Goal: Task Accomplishment & Management: Manage account settings

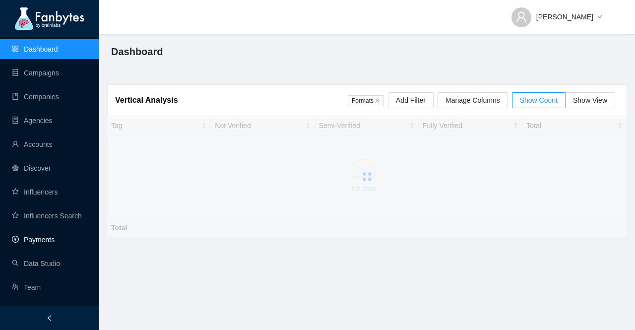
click at [43, 243] on link "Payments" at bounding box center [33, 239] width 43 height 8
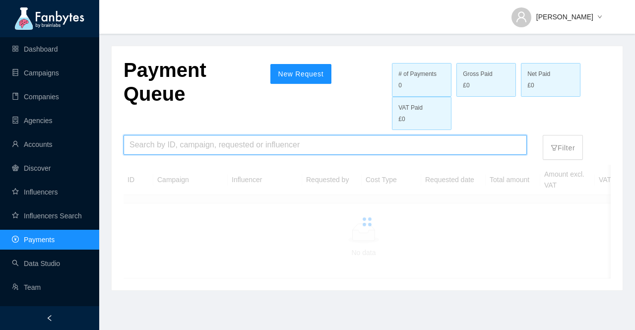
click at [170, 139] on input "search" at bounding box center [324, 144] width 391 height 19
type input "*****"
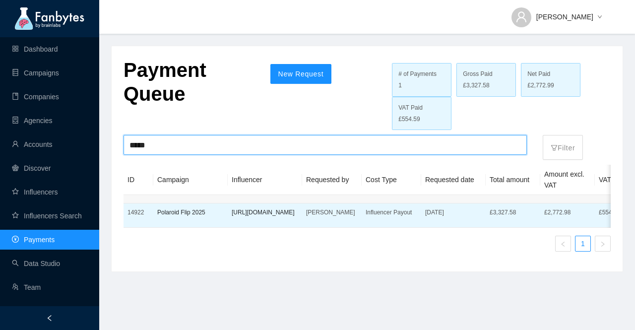
click at [175, 212] on p "Polaroid Flip 2025" at bounding box center [190, 212] width 66 height 10
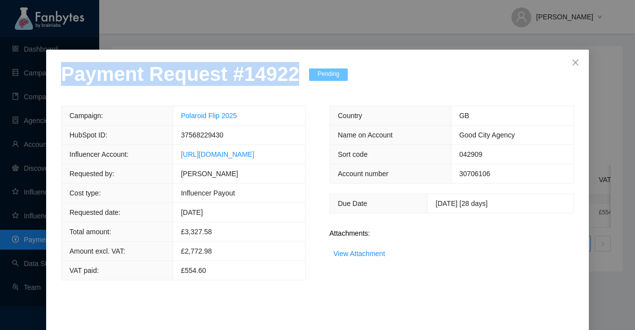
drag, startPoint x: 285, startPoint y: 79, endPoint x: 22, endPoint y: 75, distance: 262.3
click at [22, 75] on div "Payment Request # 14922 Pending Campaign: Polaroid Flip 2025 HubSpot ID: 375682…" at bounding box center [317, 165] width 635 height 330
copy p "Payment Request # 14922"
click at [352, 251] on link "View Attachment" at bounding box center [359, 253] width 52 height 8
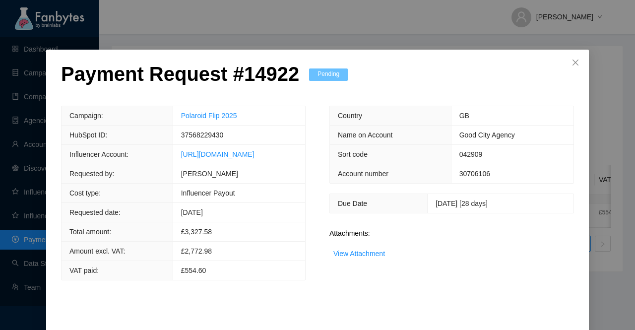
click at [181, 135] on span "37568229430" at bounding box center [202, 135] width 43 height 8
copy span "37568229430"
drag, startPoint x: 216, startPoint y: 117, endPoint x: 113, endPoint y: 117, distance: 102.6
click at [113, 117] on tr "Campaign: Polaroid Flip 2025" at bounding box center [182, 115] width 243 height 19
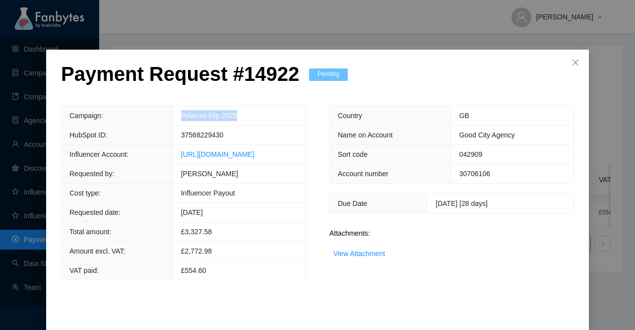
copy tr "Polaroid Flip 2025"
drag, startPoint x: 291, startPoint y: 157, endPoint x: 119, endPoint y: 157, distance: 172.0
click at [119, 157] on tr "Influencer Account: [URL][DOMAIN_NAME]" at bounding box center [182, 154] width 243 height 19
click at [133, 155] on th "Influencer Account:" at bounding box center [116, 154] width 111 height 19
drag, startPoint x: 294, startPoint y: 155, endPoint x: 141, endPoint y: 158, distance: 153.2
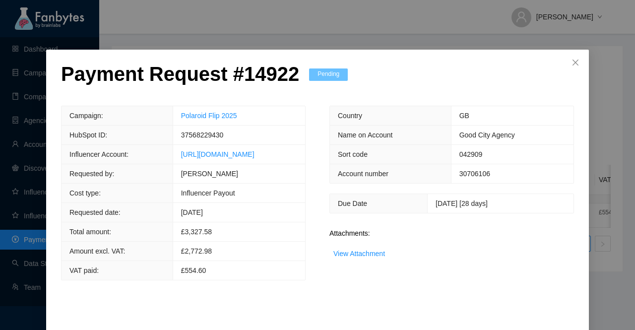
click at [173, 158] on td "[URL][DOMAIN_NAME]" at bounding box center [239, 154] width 132 height 19
copy link "[URL][DOMAIN_NAME]"
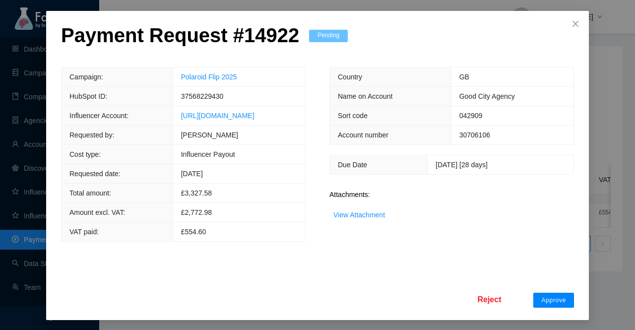
click at [561, 300] on span "Approve" at bounding box center [553, 300] width 25 height 8
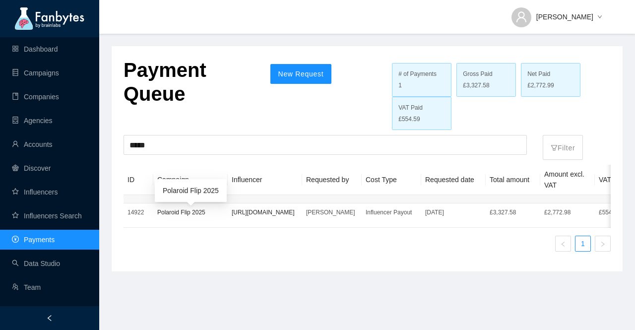
click at [171, 217] on p "Polaroid Flip 2025" at bounding box center [190, 212] width 66 height 10
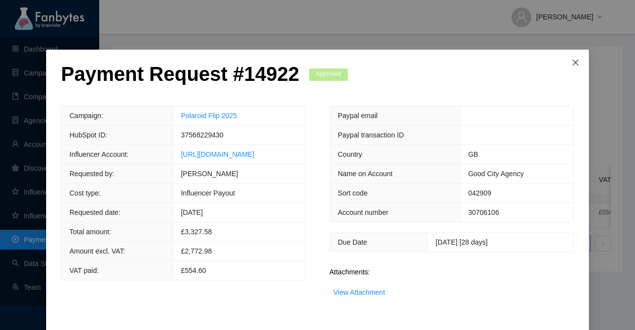
click at [577, 61] on span "Close" at bounding box center [575, 63] width 27 height 27
